Goal: Transaction & Acquisition: Book appointment/travel/reservation

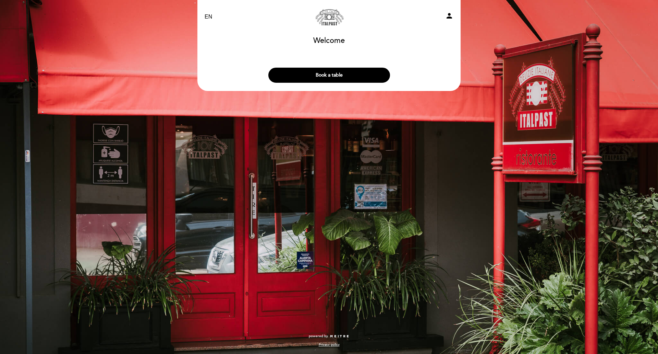
click at [310, 74] on button "Book a table" at bounding box center [329, 75] width 122 height 15
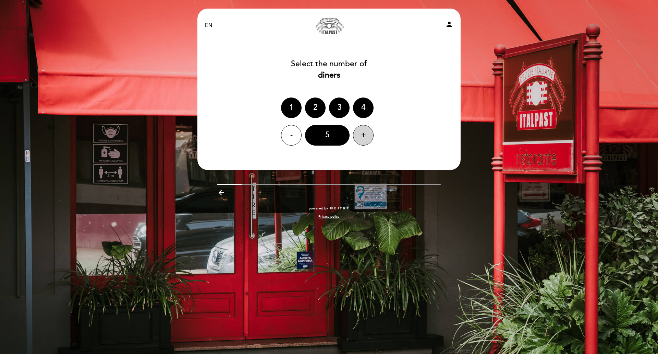
click at [371, 133] on div "+" at bounding box center [363, 135] width 21 height 21
click at [340, 135] on div "6" at bounding box center [327, 135] width 45 height 21
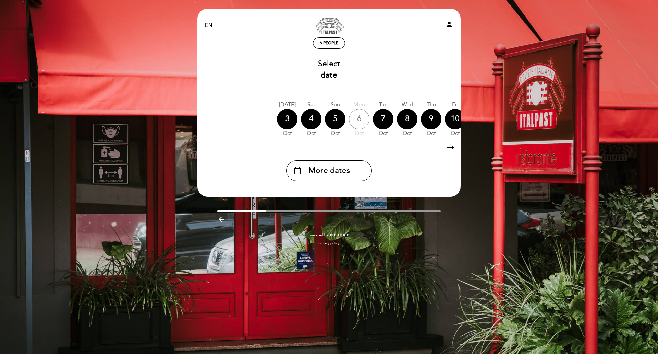
click at [349, 140] on div "[DATE] [DATE] [DATE] [DATE] [DATE] [DATE] [DATE] [DATE] [DATE] Sat Oct Sun" at bounding box center [329, 118] width 264 height 43
drag, startPoint x: 345, startPoint y: 142, endPoint x: 418, endPoint y: 145, distance: 73.5
click at [416, 145] on div "arrow_right_alt arrow_right_alt" at bounding box center [329, 147] width 264 height 15
click at [451, 150] on icon "arrow_right_alt" at bounding box center [451, 147] width 10 height 15
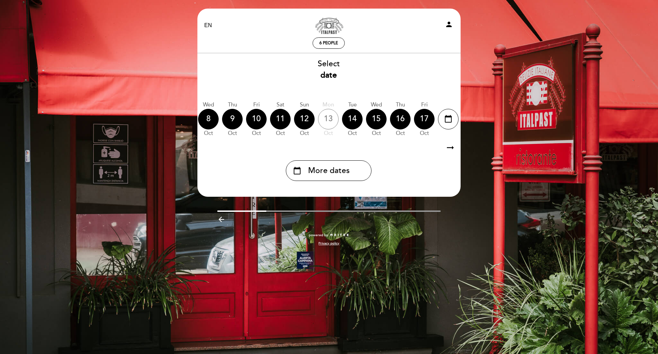
scroll to position [0, 200]
click at [304, 120] on div "12" at bounding box center [303, 119] width 21 height 21
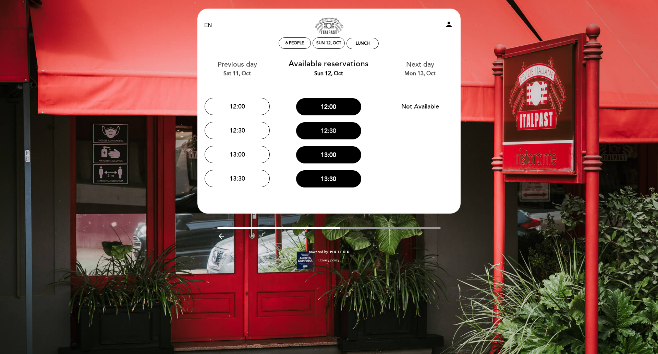
click at [324, 131] on button "12:30" at bounding box center [328, 130] width 65 height 17
